Goal: Task Accomplishment & Management: Manage account settings

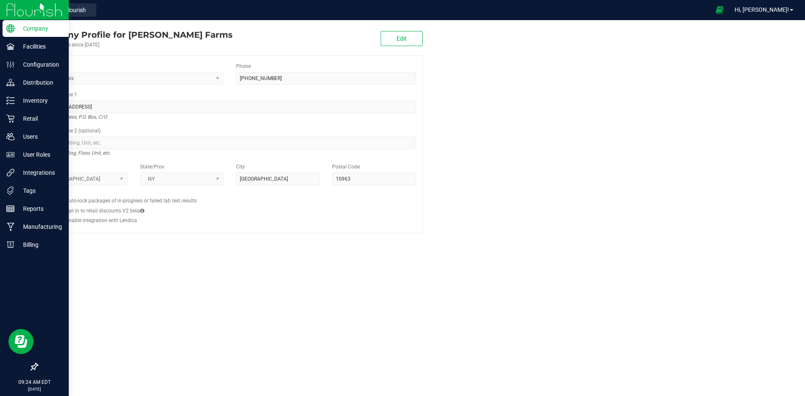
click at [33, 12] on img at bounding box center [34, 10] width 56 height 20
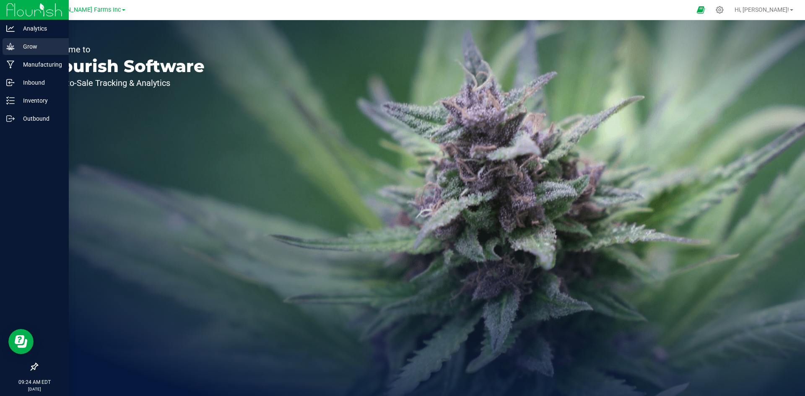
click at [36, 44] on p "Grow" at bounding box center [40, 46] width 50 height 10
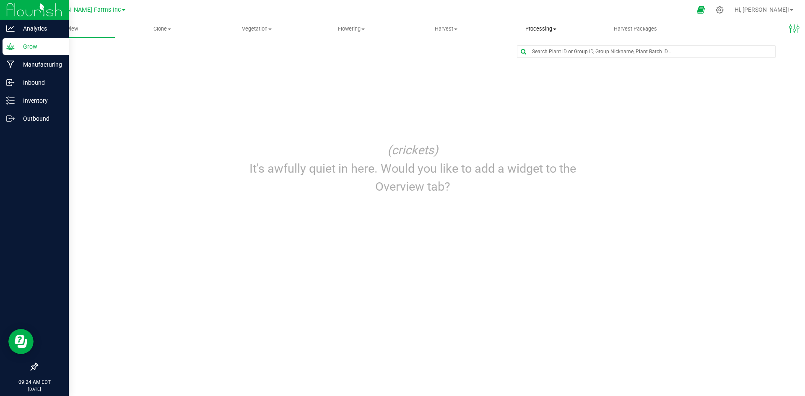
click at [537, 24] on uib-tab-heading "Processing Create package Processing harvests Processing plants Completed harve…" at bounding box center [541, 29] width 94 height 17
click at [533, 57] on span "Processing harvests" at bounding box center [532, 60] width 78 height 7
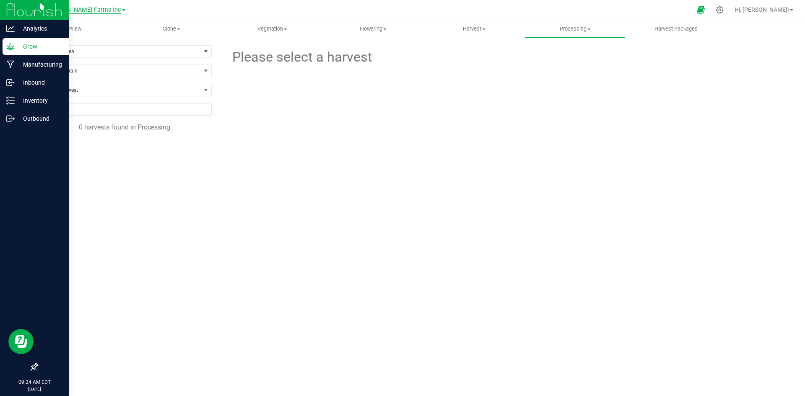
click at [102, 13] on span "[PERSON_NAME] Farms Inc" at bounding box center [83, 10] width 75 height 8
click at [81, 77] on link "Spadafarm, LLC" at bounding box center [85, 73] width 122 height 11
click at [100, 155] on li "092-072125-GFWC-FP1" at bounding box center [128, 148] width 155 height 17
click at [105, 148] on span "092-072125-GFWC-FP1" at bounding box center [87, 151] width 72 height 8
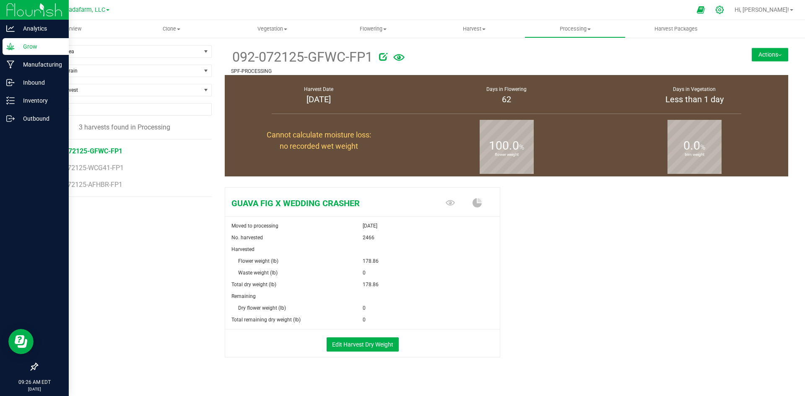
click at [730, 5] on div at bounding box center [719, 10] width 21 height 18
click at [724, 11] on icon at bounding box center [719, 9] width 9 height 9
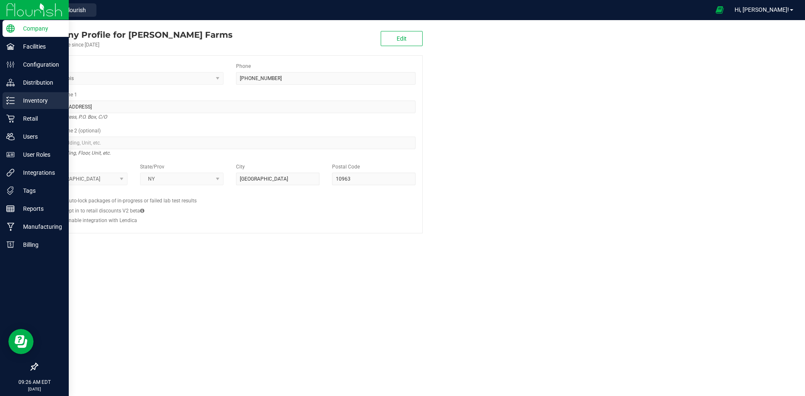
click at [37, 101] on p "Inventory" at bounding box center [40, 101] width 50 height 10
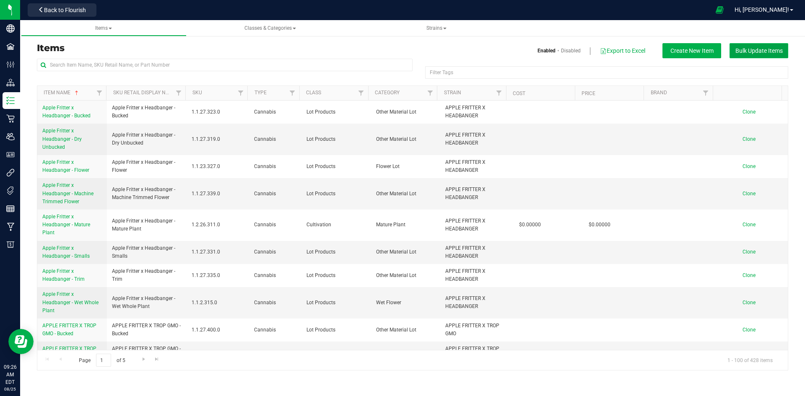
click at [755, 54] on span "Bulk Update Items" at bounding box center [758, 50] width 47 height 7
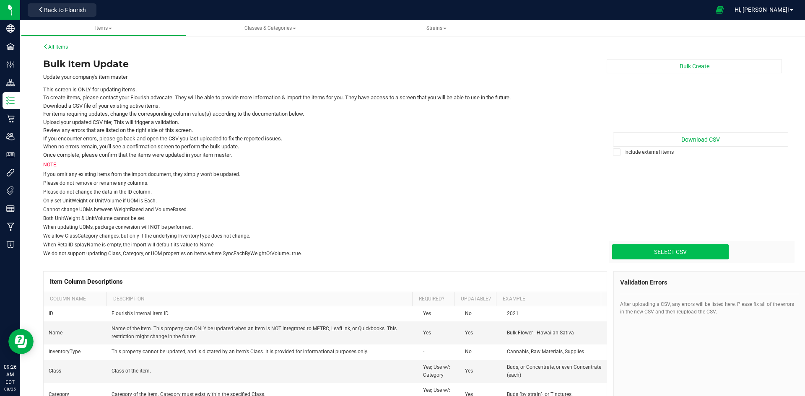
click at [682, 130] on div "Bulk Create Download CSV Include external items Select CSV Drop files here to u…" at bounding box center [694, 158] width 188 height 202
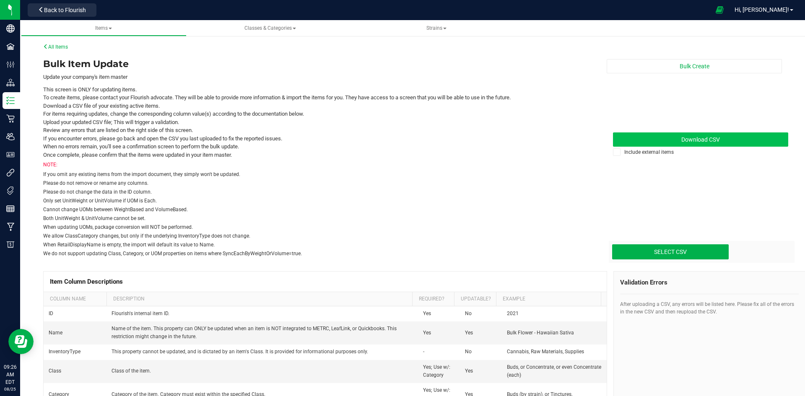
click at [682, 133] on link "Download CSV" at bounding box center [700, 139] width 175 height 14
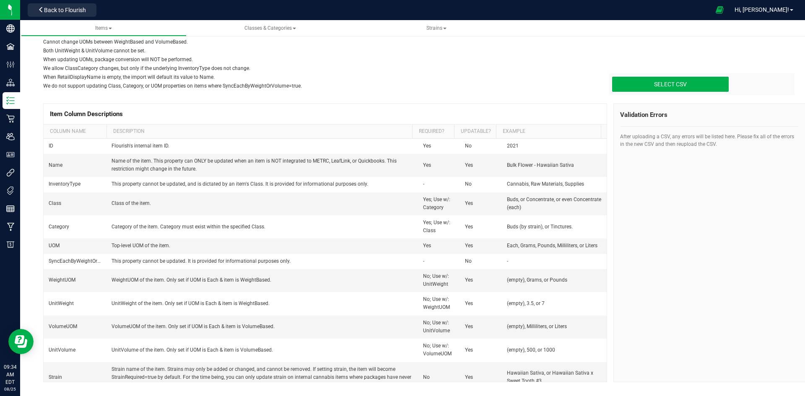
scroll to position [175, 0]
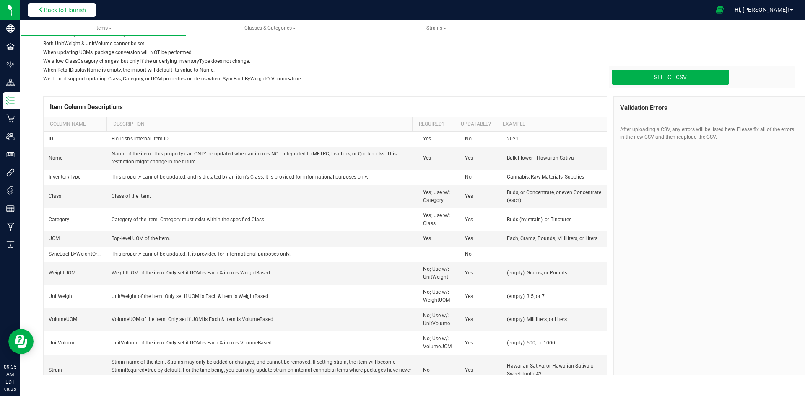
click at [63, 12] on span "Back to Flourish" at bounding box center [65, 10] width 42 height 7
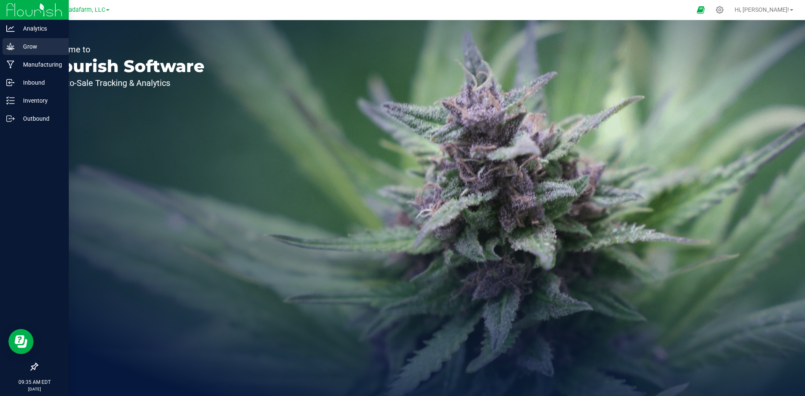
click at [34, 41] on p "Grow" at bounding box center [40, 46] width 50 height 10
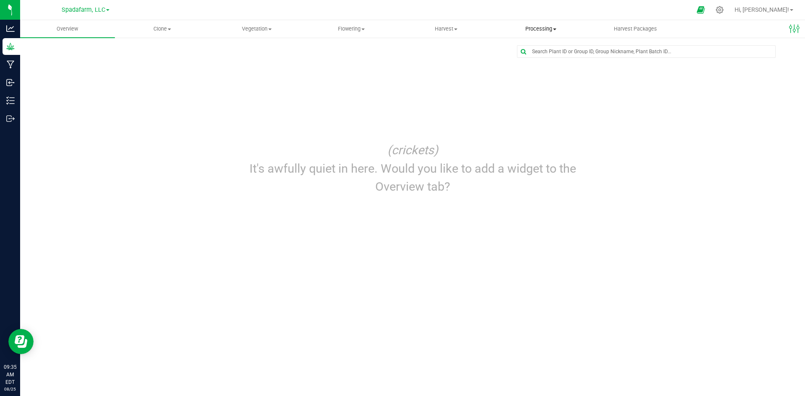
click at [547, 36] on uib-tab-heading "Processing Create package Processing harvests Processing plants Completed harve…" at bounding box center [541, 29] width 94 height 17
click at [533, 61] on span "Processing harvests" at bounding box center [532, 60] width 78 height 7
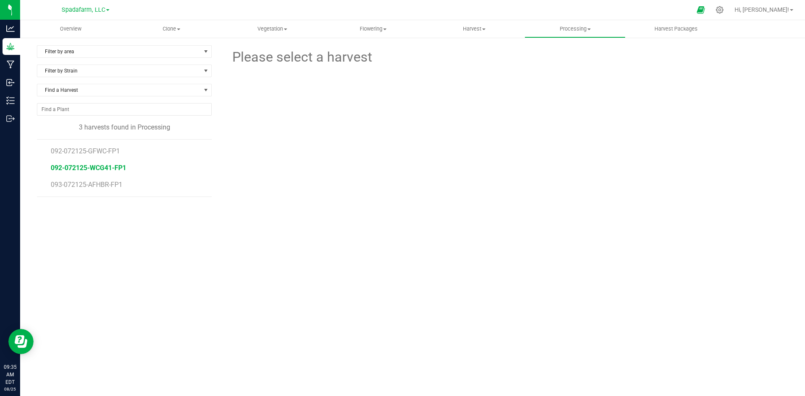
click at [79, 171] on span "092-072125-WCG41-FP1" at bounding box center [88, 168] width 75 height 8
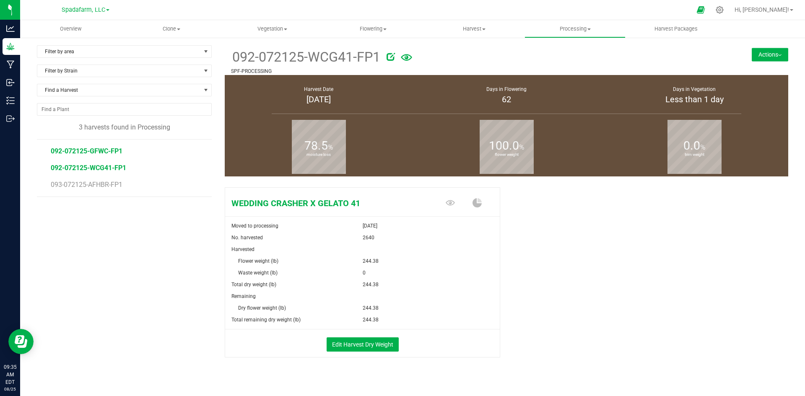
click at [93, 154] on span "092-072125-GFWC-FP1" at bounding box center [87, 151] width 72 height 8
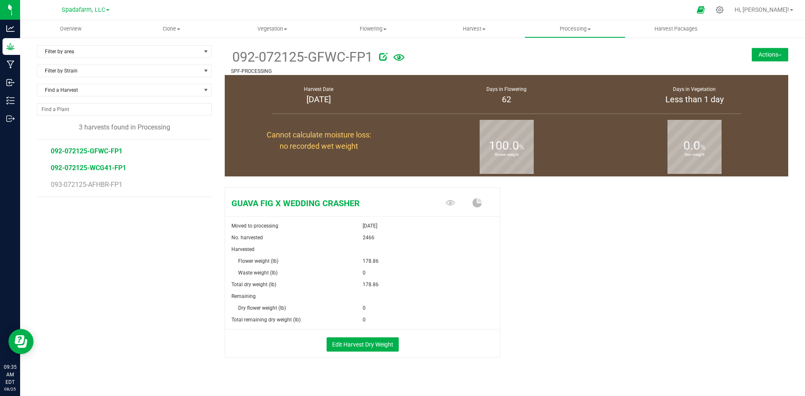
click at [100, 171] on span "092-072125-WCG41-FP1" at bounding box center [88, 168] width 75 height 8
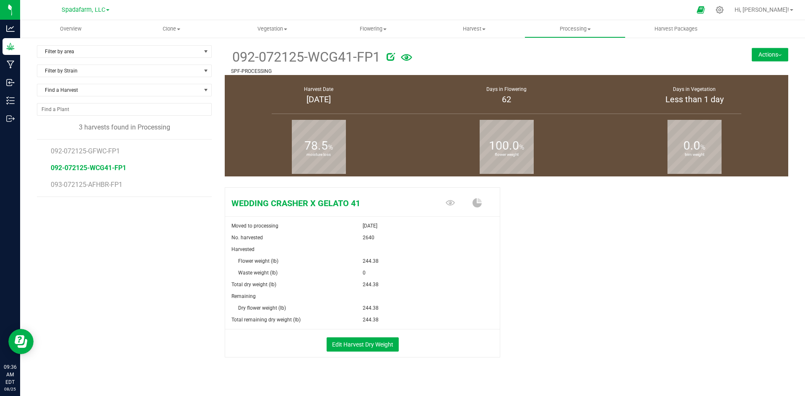
click at [96, 156] on li "092-072125-GFWC-FP1" at bounding box center [128, 148] width 155 height 17
click at [97, 150] on span "092-072125-GFWC-FP1" at bounding box center [87, 151] width 72 height 8
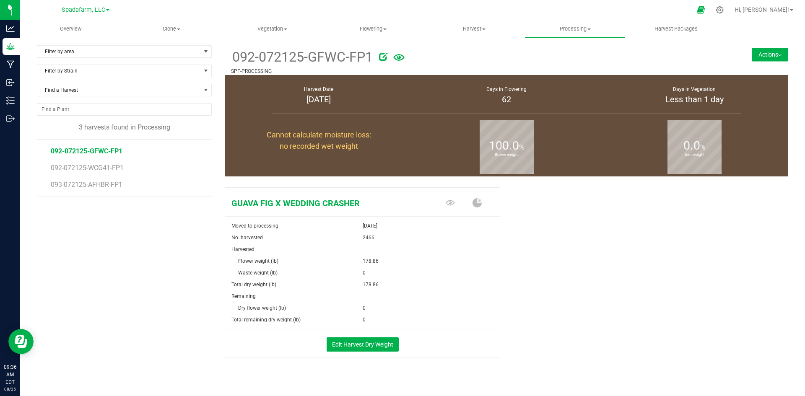
click at [774, 56] on button "Actions" at bounding box center [770, 54] width 36 height 13
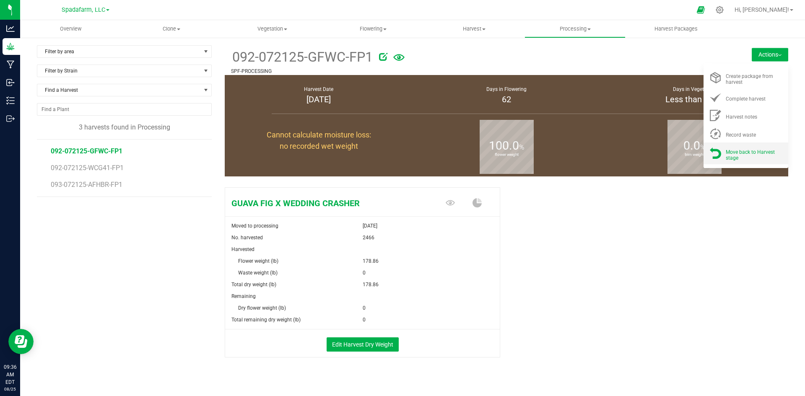
click at [741, 154] on span "Move back to Harvest stage" at bounding box center [750, 155] width 49 height 12
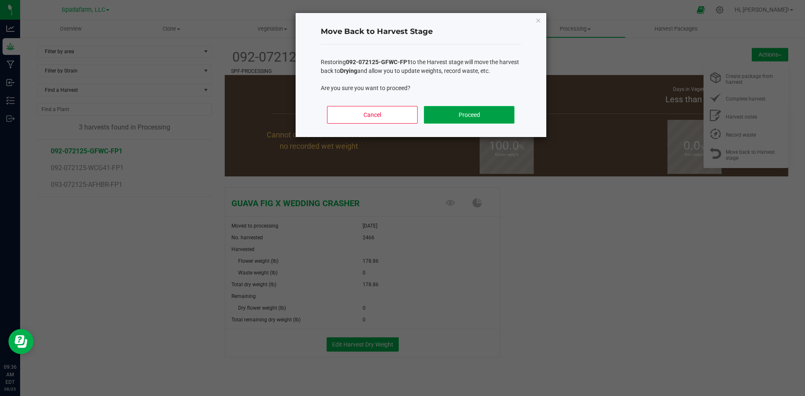
click at [452, 113] on button "Proceed" at bounding box center [469, 115] width 90 height 18
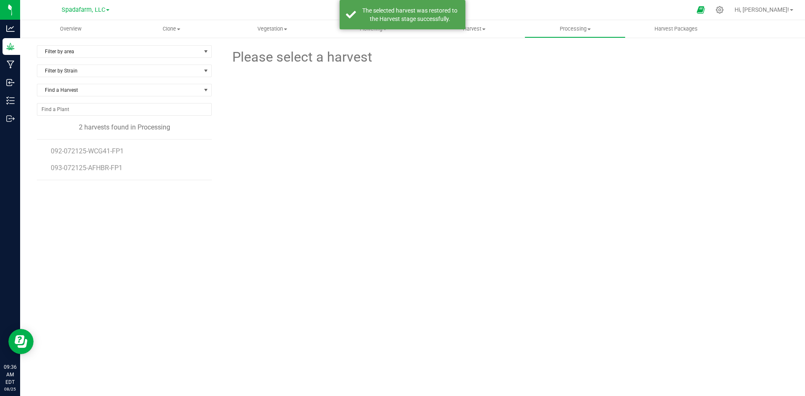
click at [396, 90] on div at bounding box center [507, 113] width 288 height 92
click at [485, 31] on span "Harvest" at bounding box center [474, 29] width 100 height 8
click at [456, 50] on span "Harvests" at bounding box center [447, 50] width 47 height 7
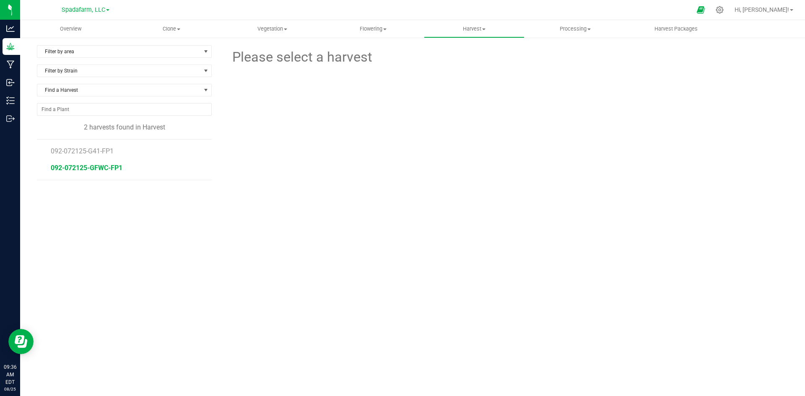
click at [106, 167] on span "092-072125-GFWC-FP1" at bounding box center [87, 168] width 72 height 8
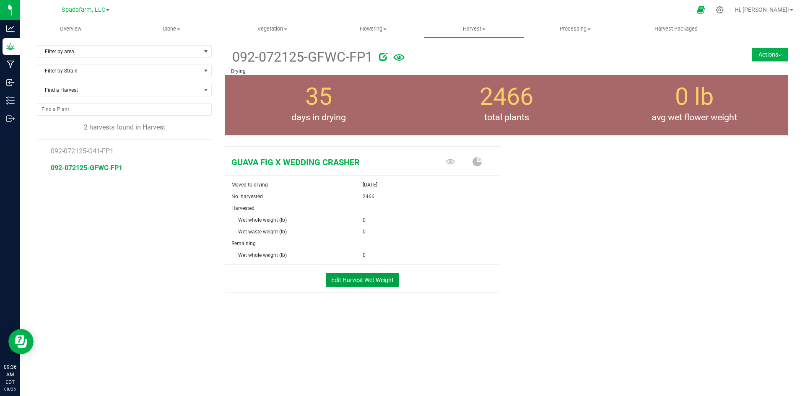
click at [366, 278] on button "Edit Harvest Wet Weight" at bounding box center [362, 280] width 73 height 14
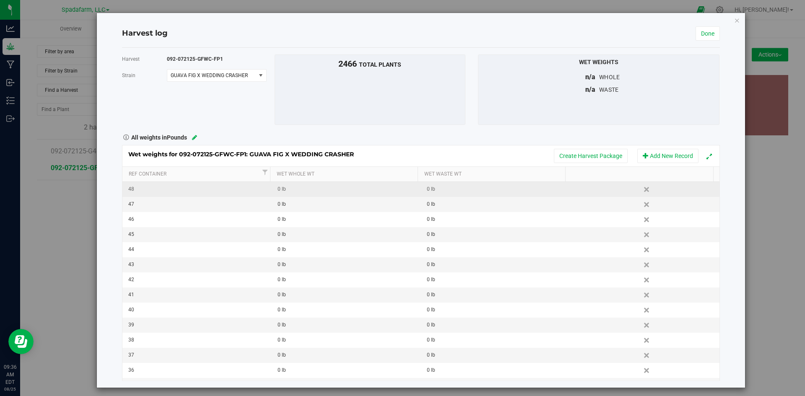
click at [340, 191] on div "0 lb" at bounding box center [348, 189] width 143 height 8
click at [473, 290] on td "0 lb" at bounding box center [495, 295] width 149 height 15
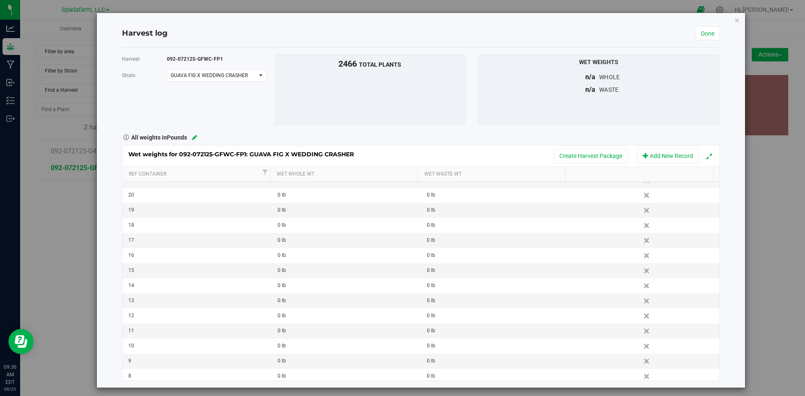
scroll to position [526, 0]
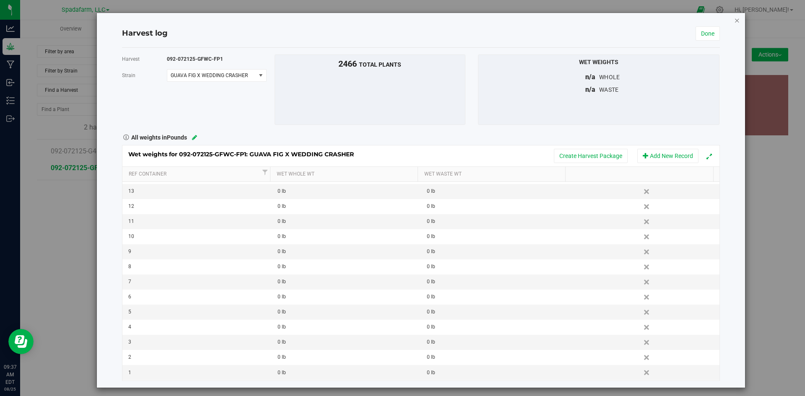
click at [734, 23] on icon "button" at bounding box center [737, 20] width 6 height 10
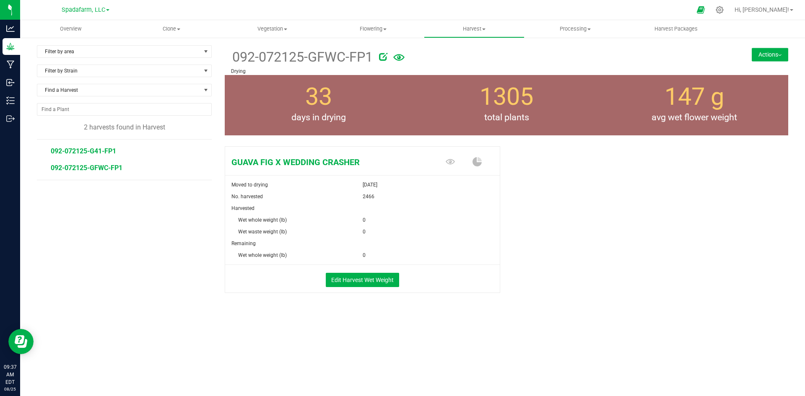
click at [97, 150] on span "092-072125-G41-FP1" at bounding box center [83, 151] width 65 height 8
click at [368, 218] on div "0" at bounding box center [431, 220] width 137 height 12
drag, startPoint x: 249, startPoint y: 220, endPoint x: 378, endPoint y: 219, distance: 128.3
click at [378, 219] on div "Wet whole weight (lb) 0" at bounding box center [362, 213] width 275 height 23
click at [639, 244] on div "GELATO 41 Moved to drying [DATE] No. harvested 2346 Harvested Wet whole weight …" at bounding box center [506, 228] width 563 height 171
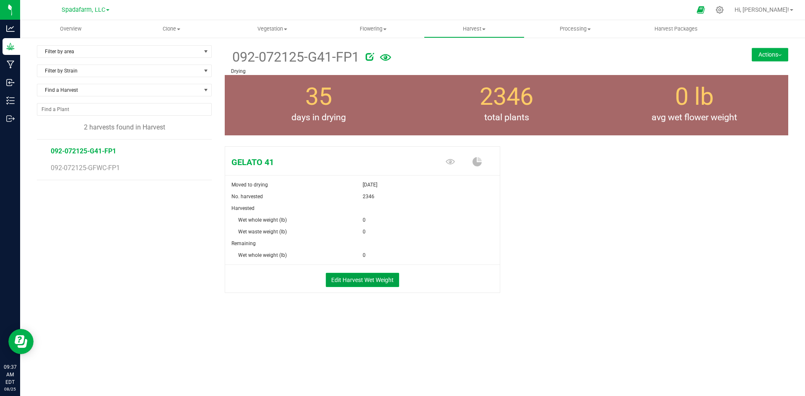
click at [352, 280] on button "Edit Harvest Wet Weight" at bounding box center [362, 280] width 73 height 14
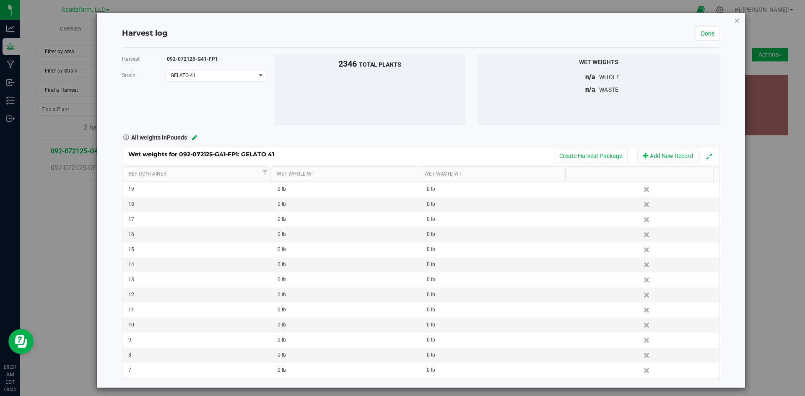
click at [734, 21] on icon "button" at bounding box center [737, 20] width 6 height 10
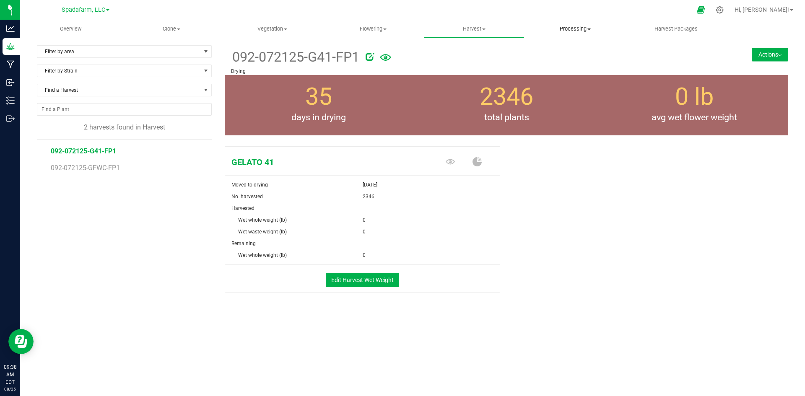
click at [568, 22] on uib-tab-heading "Processing Create package Processing harvests Processing plants Completed harve…" at bounding box center [575, 29] width 100 height 17
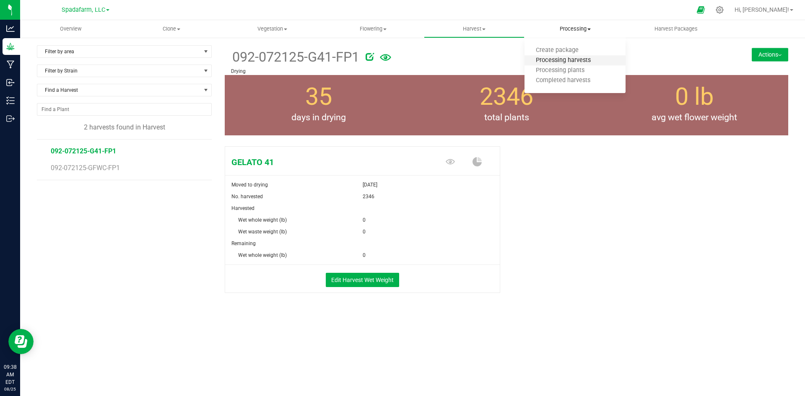
click at [563, 62] on span "Processing harvests" at bounding box center [563, 60] width 78 height 7
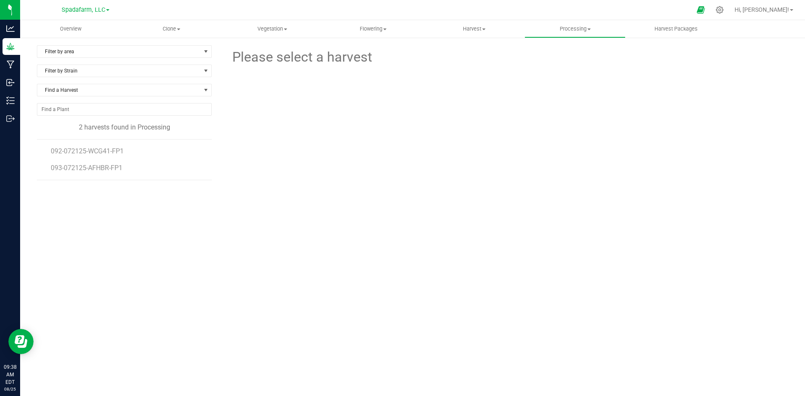
click at [82, 146] on li "092-072125-WCG41-FP1" at bounding box center [128, 148] width 155 height 17
click at [87, 148] on span "092-072125-WCG41-FP1" at bounding box center [88, 151] width 75 height 8
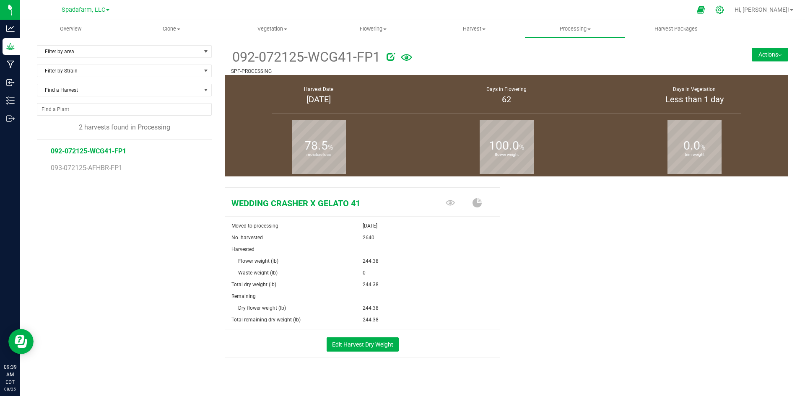
click at [724, 6] on icon at bounding box center [719, 9] width 9 height 9
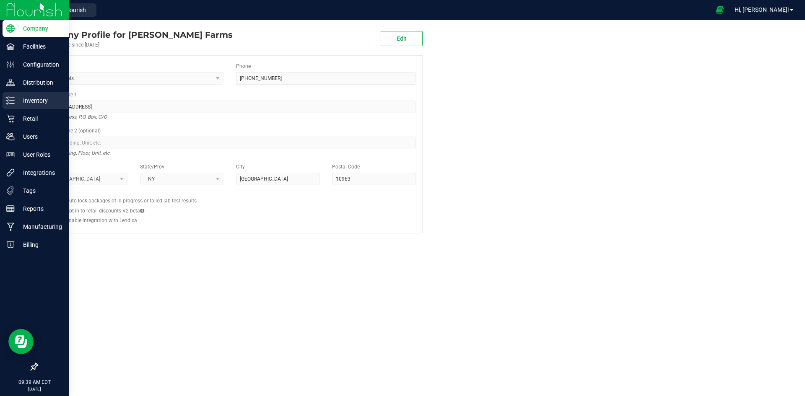
click at [30, 99] on p "Inventory" at bounding box center [40, 101] width 50 height 10
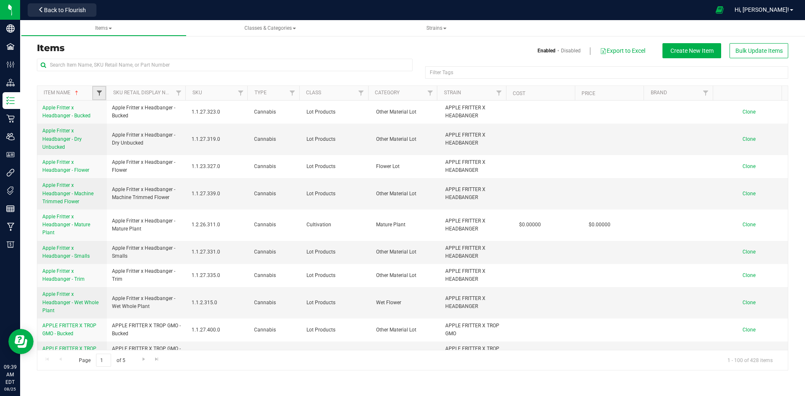
click at [97, 91] on span "Filter" at bounding box center [99, 93] width 7 height 7
click at [179, 48] on h3 "Items" at bounding box center [221, 48] width 369 height 10
click at [747, 48] on span "Bulk Update Items" at bounding box center [758, 50] width 47 height 7
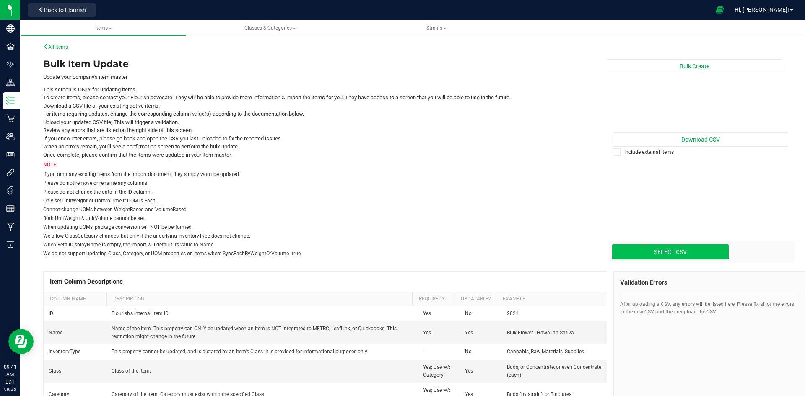
type input "C:\fakepath\update-items_[DATE].csv"
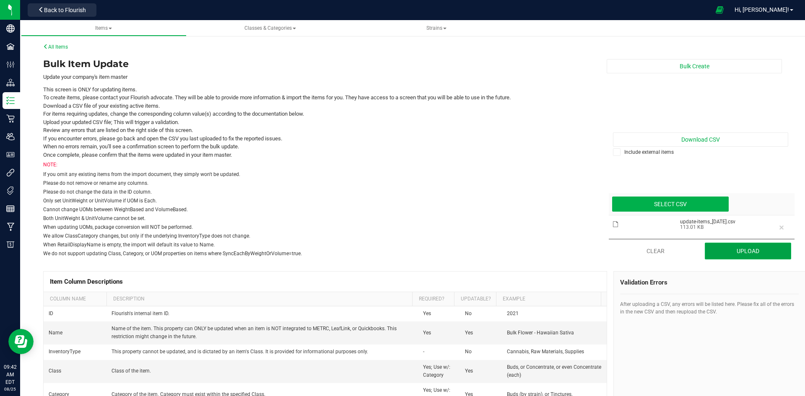
click at [725, 251] on button "Upload" at bounding box center [748, 251] width 87 height 17
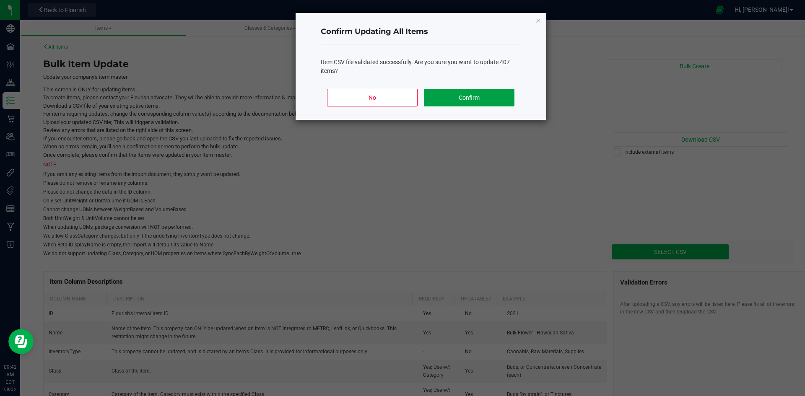
click at [468, 96] on button "Confirm" at bounding box center [469, 98] width 90 height 18
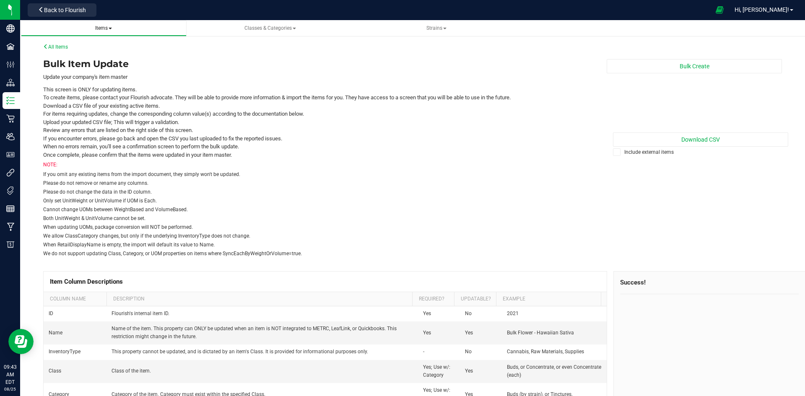
click at [107, 29] on span "Items" at bounding box center [103, 28] width 17 height 6
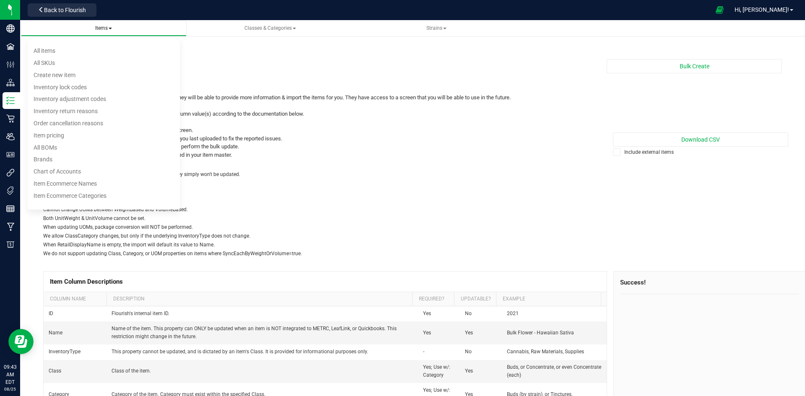
click at [107, 29] on span "Items" at bounding box center [103, 28] width 17 height 6
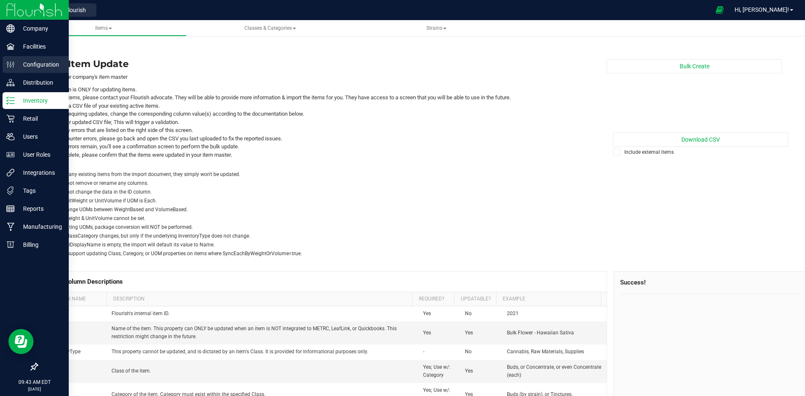
click at [38, 65] on p "Configuration" at bounding box center [40, 65] width 50 height 10
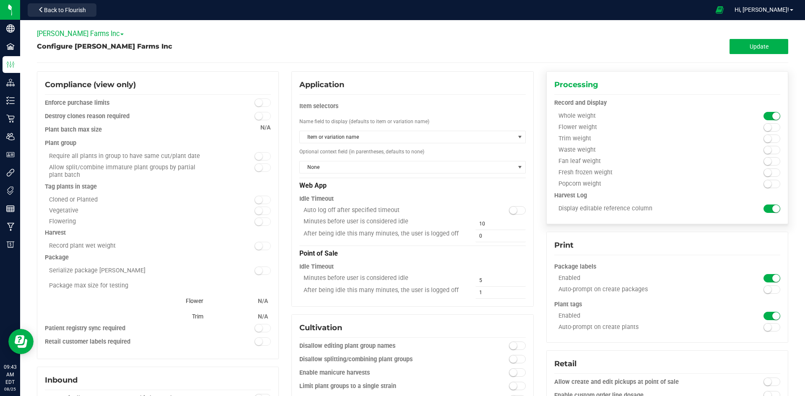
click at [770, 129] on span at bounding box center [771, 127] width 17 height 8
click at [742, 52] on button "Update" at bounding box center [758, 46] width 59 height 15
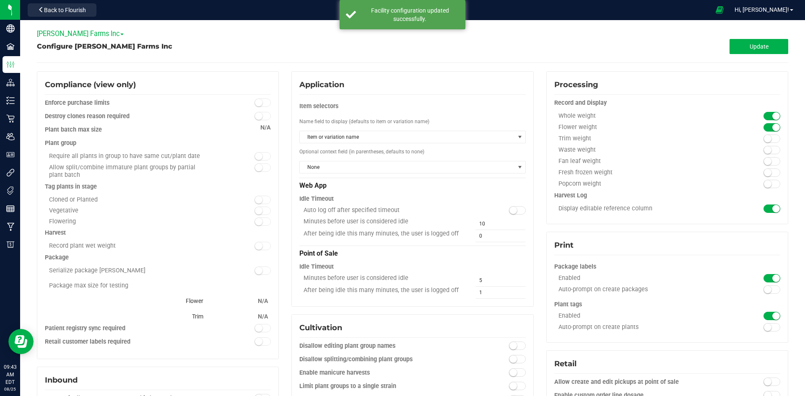
click at [68, 35] on span "[PERSON_NAME] Farms Inc" at bounding box center [80, 34] width 87 height 8
click at [70, 90] on link "Spadafarm, LLC" at bounding box center [95, 91] width 117 height 11
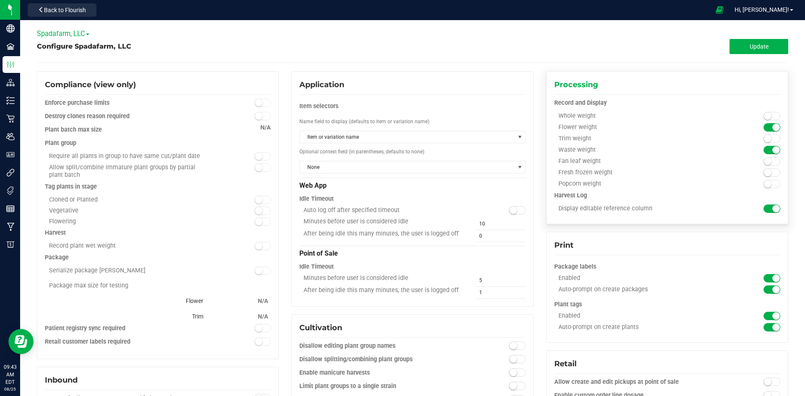
click at [768, 117] on span at bounding box center [771, 116] width 17 height 8
click at [757, 47] on span "Update" at bounding box center [758, 46] width 19 height 7
click at [738, 50] on button "Update" at bounding box center [758, 46] width 59 height 15
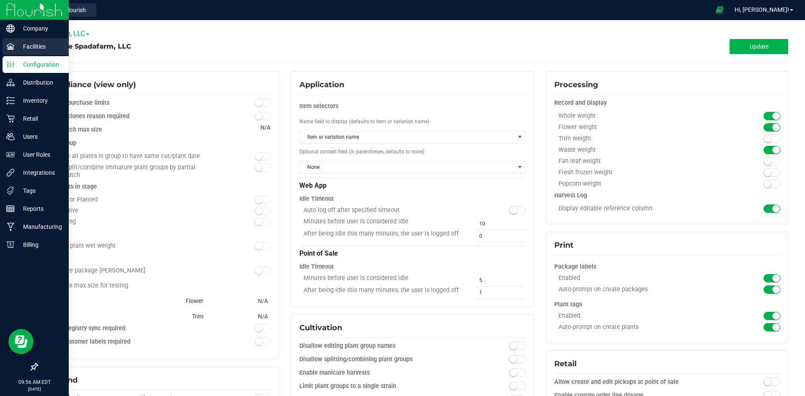
click at [39, 47] on p "Facilities" at bounding box center [40, 46] width 50 height 10
